Goal: Information Seeking & Learning: Learn about a topic

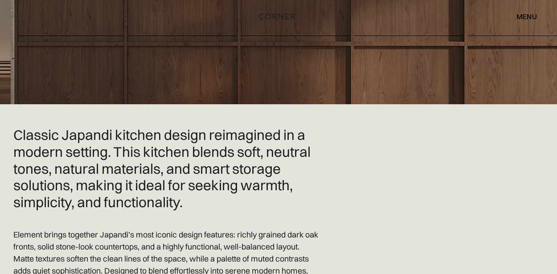
scroll to position [161, 0]
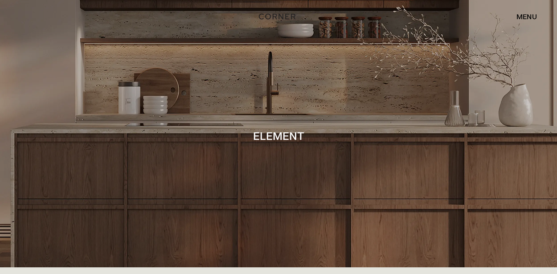
click at [526, 19] on div "menu" at bounding box center [527, 16] width 21 height 7
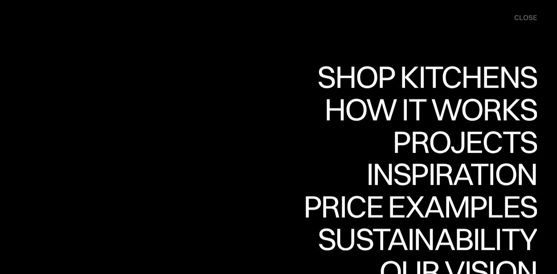
scroll to position [242, 0]
click at [525, 22] on div "menu close" at bounding box center [522, 18] width 32 height 18
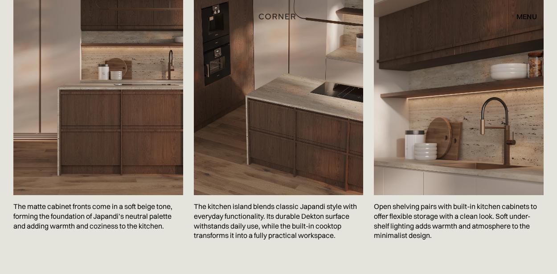
scroll to position [1449, 0]
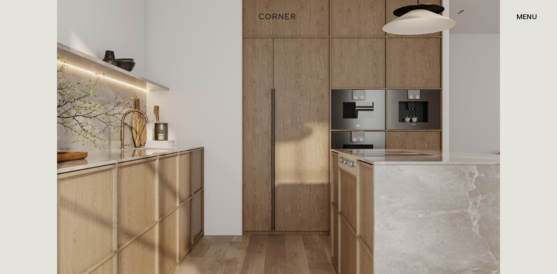
scroll to position [234, 0]
